Goal: Find specific page/section: Find specific page/section

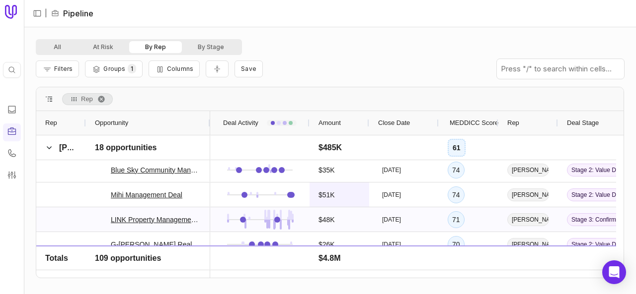
scroll to position [2284, 0]
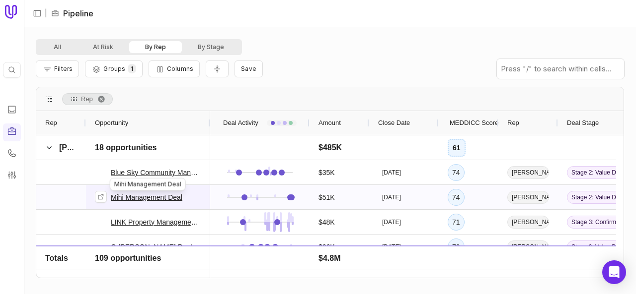
click at [172, 198] on link "Mihi Management Deal" at bounding box center [147, 198] width 72 height 12
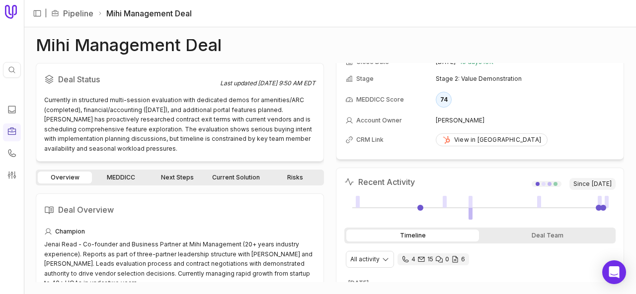
scroll to position [50, 0]
